Goal: Find specific page/section: Find specific page/section

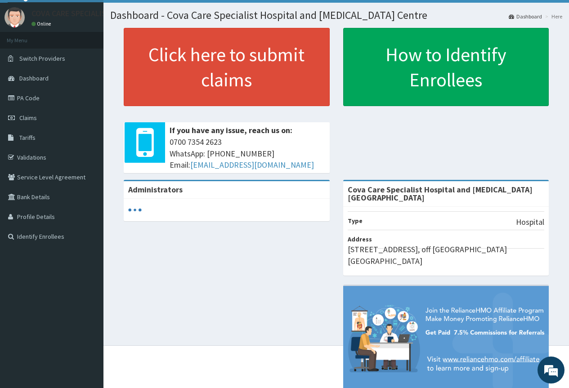
scroll to position [31, 0]
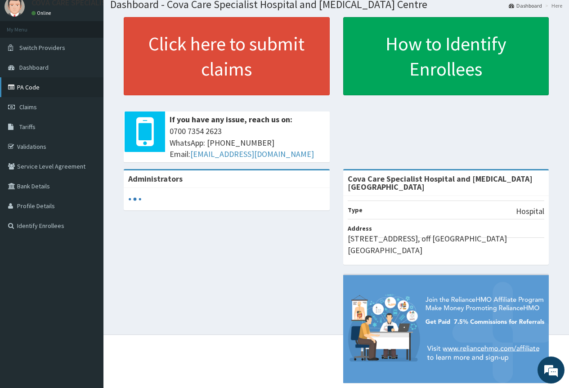
click at [45, 89] on link "PA Code" at bounding box center [52, 87] width 104 height 20
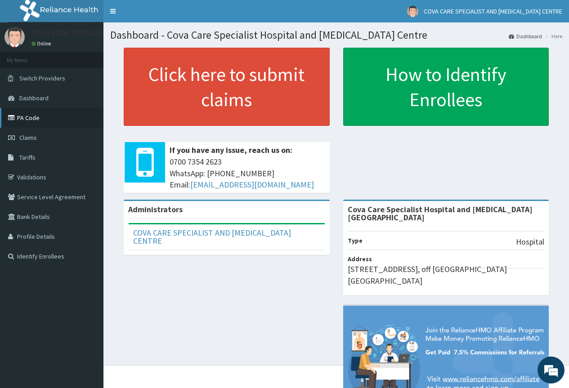
click at [52, 123] on link "PA Code" at bounding box center [52, 118] width 104 height 20
